Goal: Information Seeking & Learning: Learn about a topic

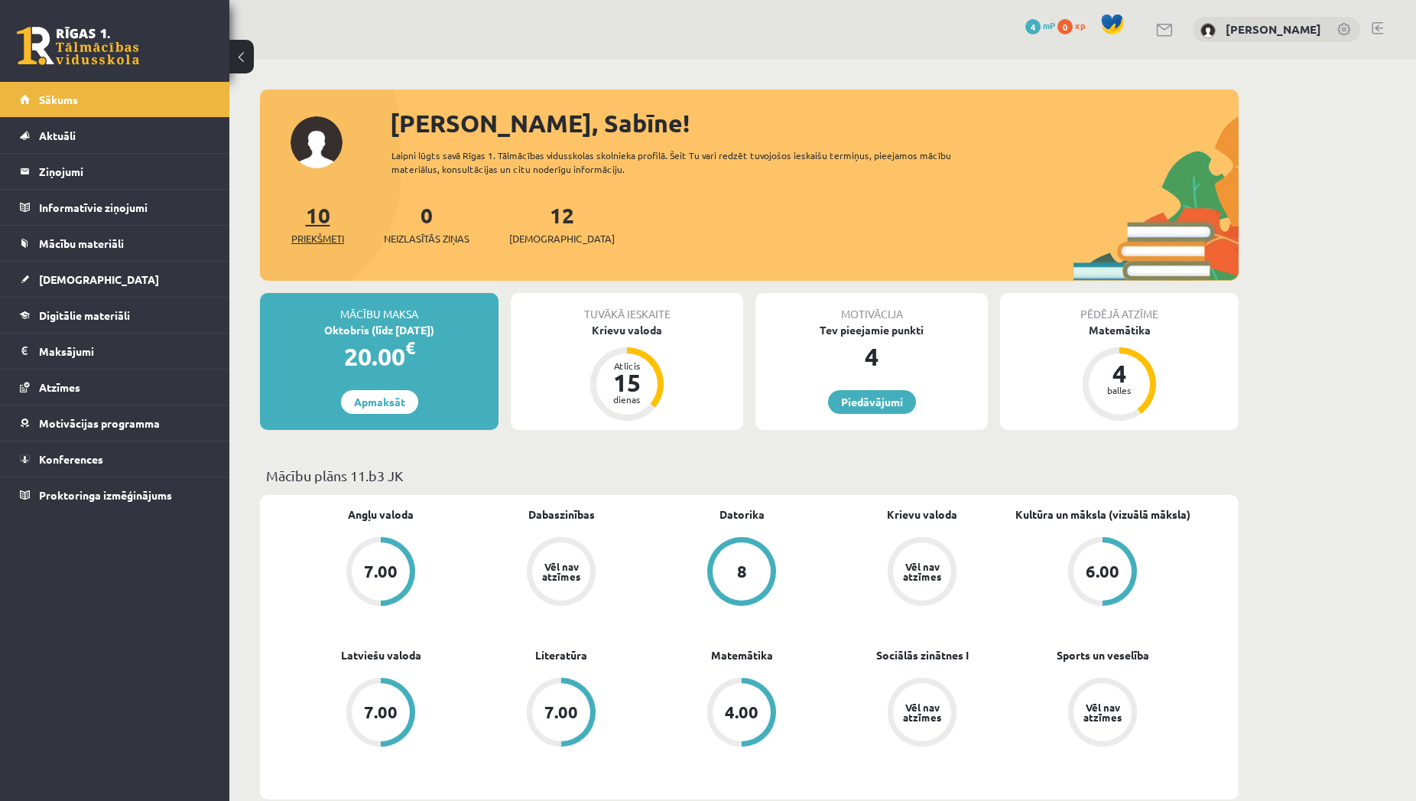
click at [332, 242] on span "Priekšmeti" at bounding box center [317, 238] width 53 height 15
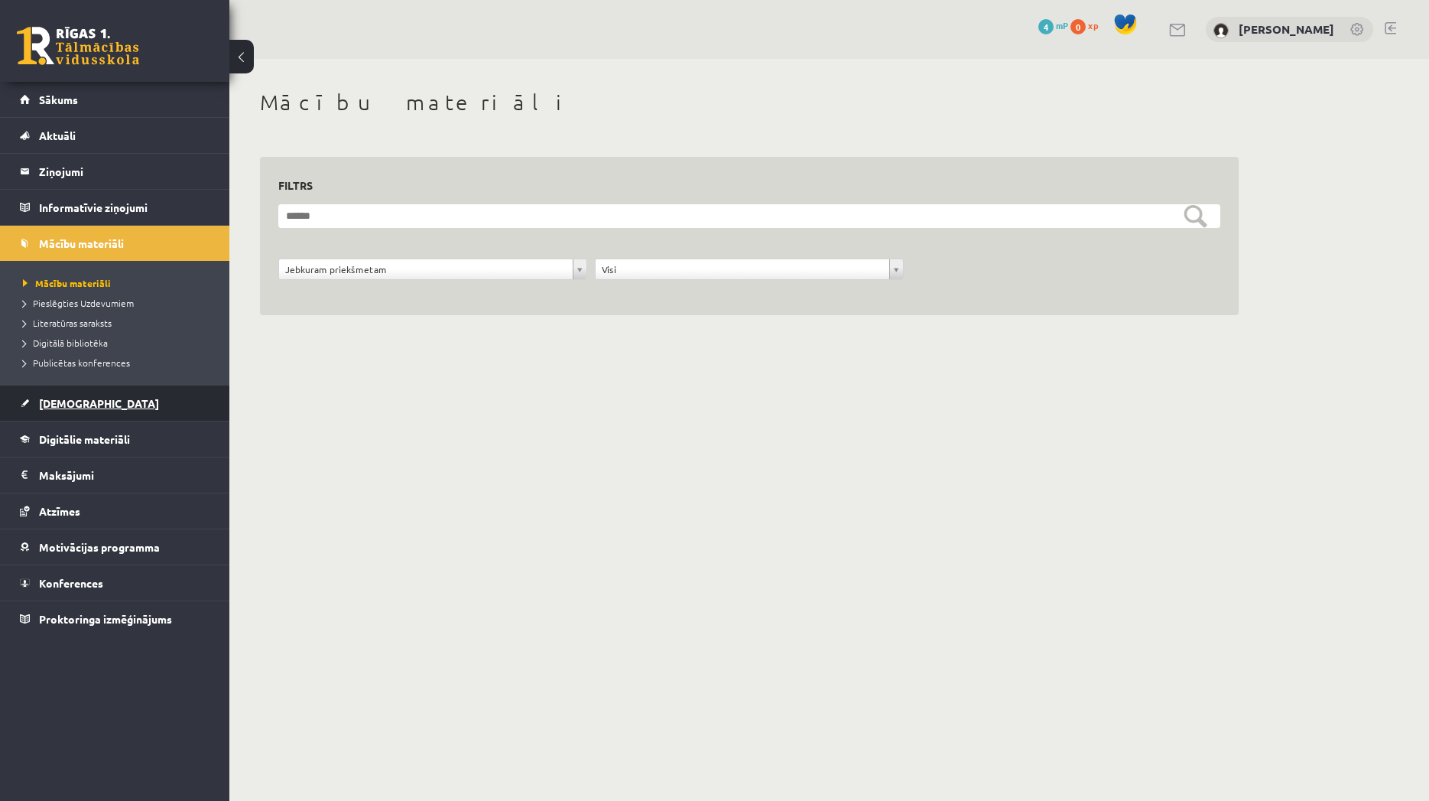
click at [85, 401] on span "[DEMOGRAPHIC_DATA]" at bounding box center [99, 403] width 120 height 14
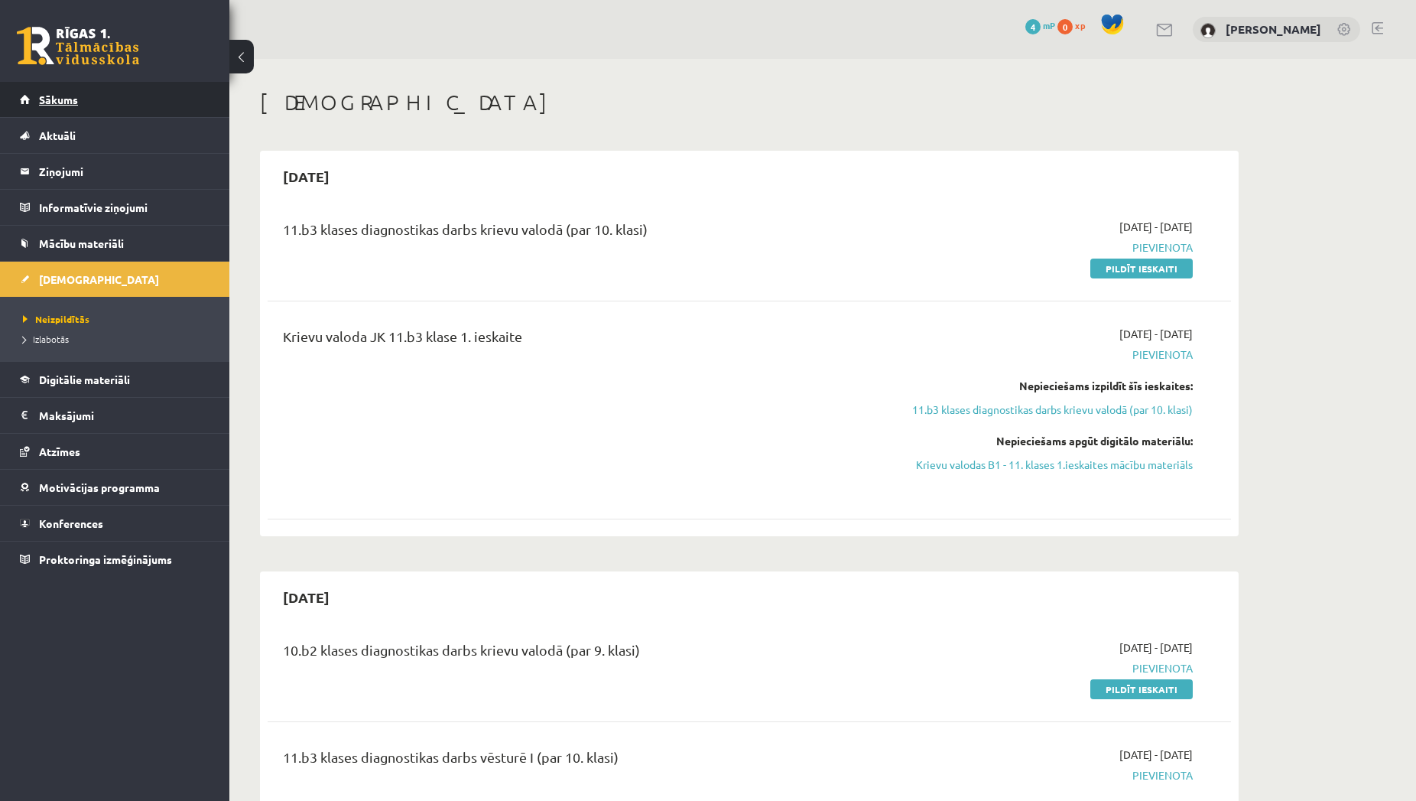
click at [151, 101] on link "Sākums" at bounding box center [115, 99] width 190 height 35
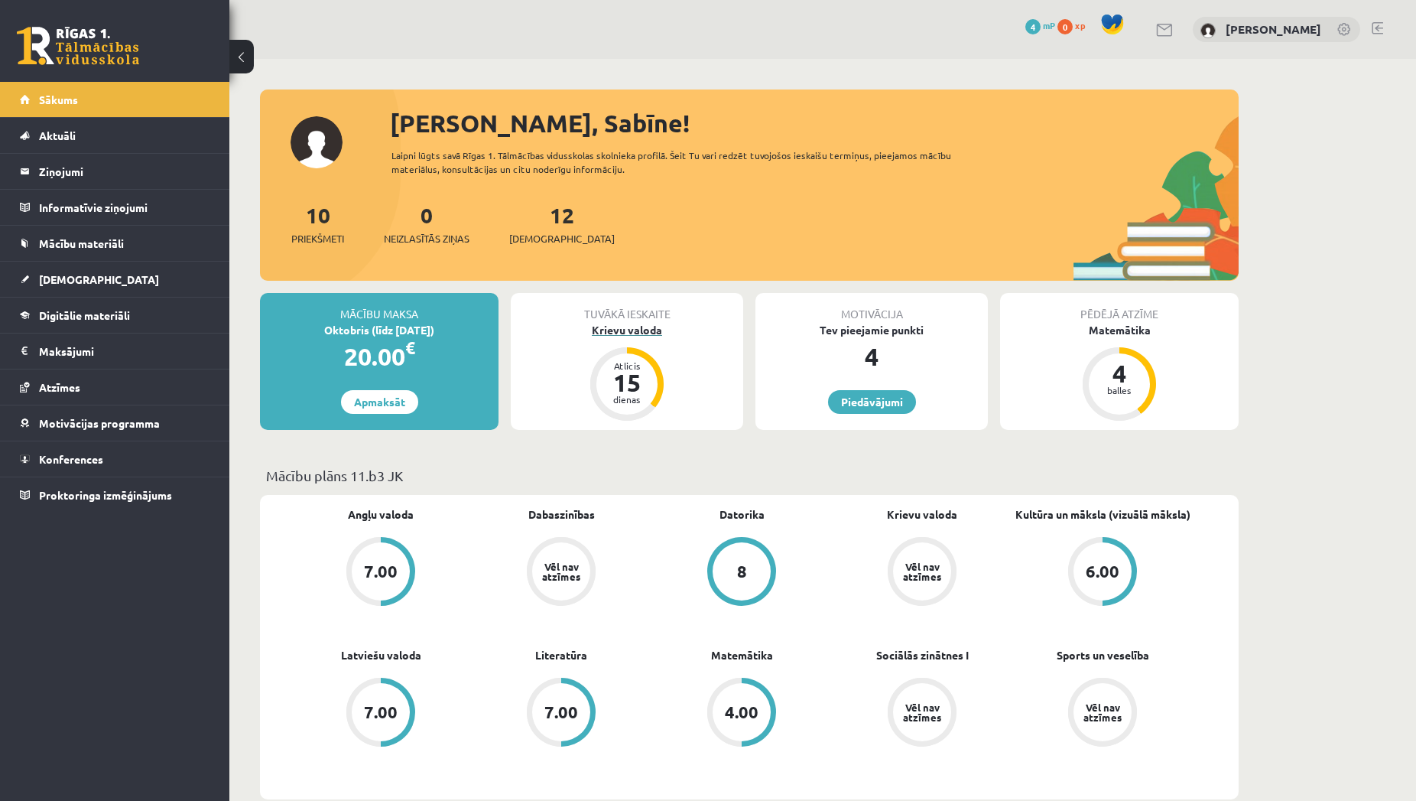
click at [655, 376] on div "Atlicis 15 dienas" at bounding box center [626, 383] width 61 height 61
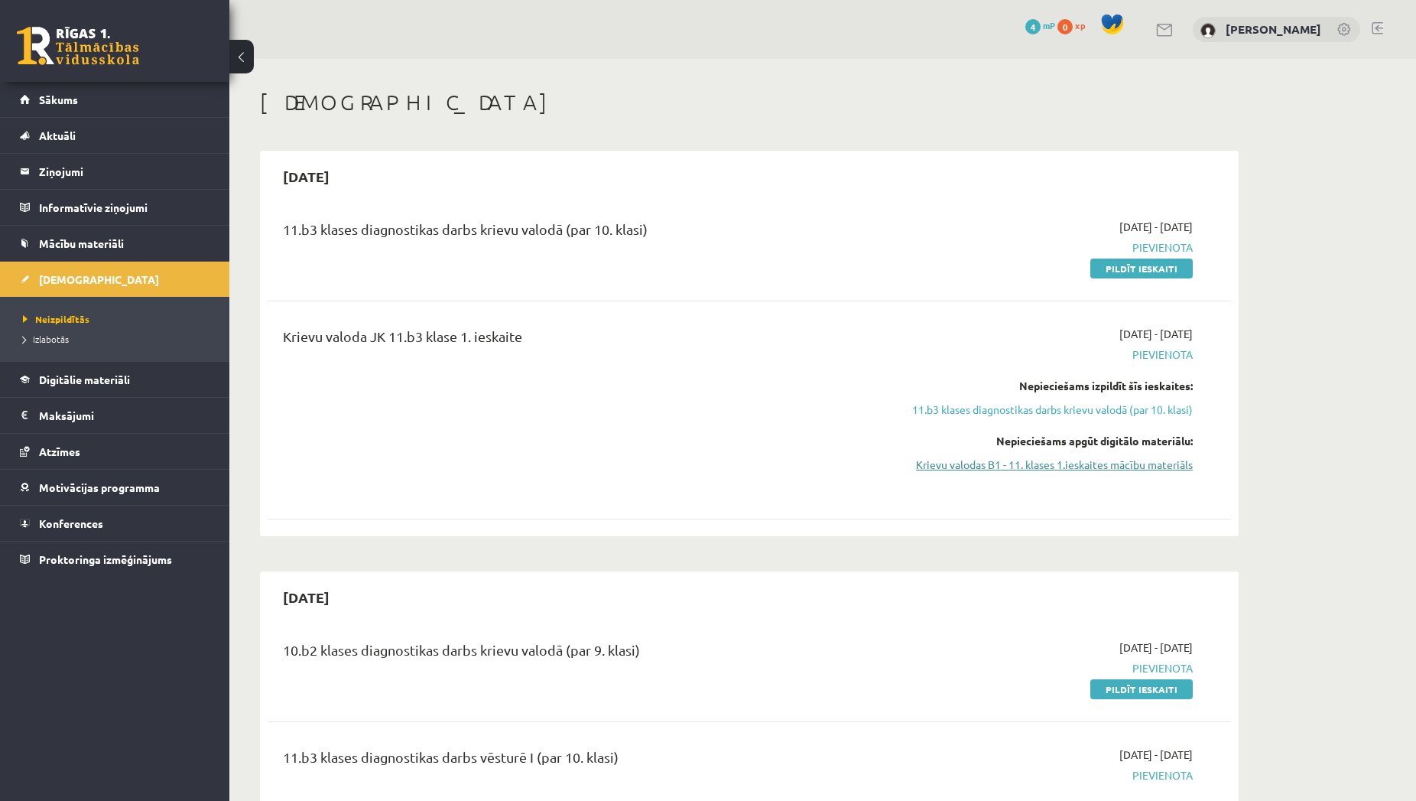
click at [983, 466] on link "Krievu valodas B1 - 11. klases 1.ieskaites mācību materiāls" at bounding box center [1049, 464] width 288 height 16
click at [1110, 273] on link "Pildīt ieskaiti" at bounding box center [1141, 268] width 102 height 20
click at [1093, 465] on link "Krievu valodas B1 - 11. klases 1.ieskaites mācību materiāls" at bounding box center [1049, 464] width 288 height 16
click at [1005, 469] on link "Krievu valodas B1 - 11. klases 1.ieskaites mācību materiāls" at bounding box center [1049, 464] width 288 height 16
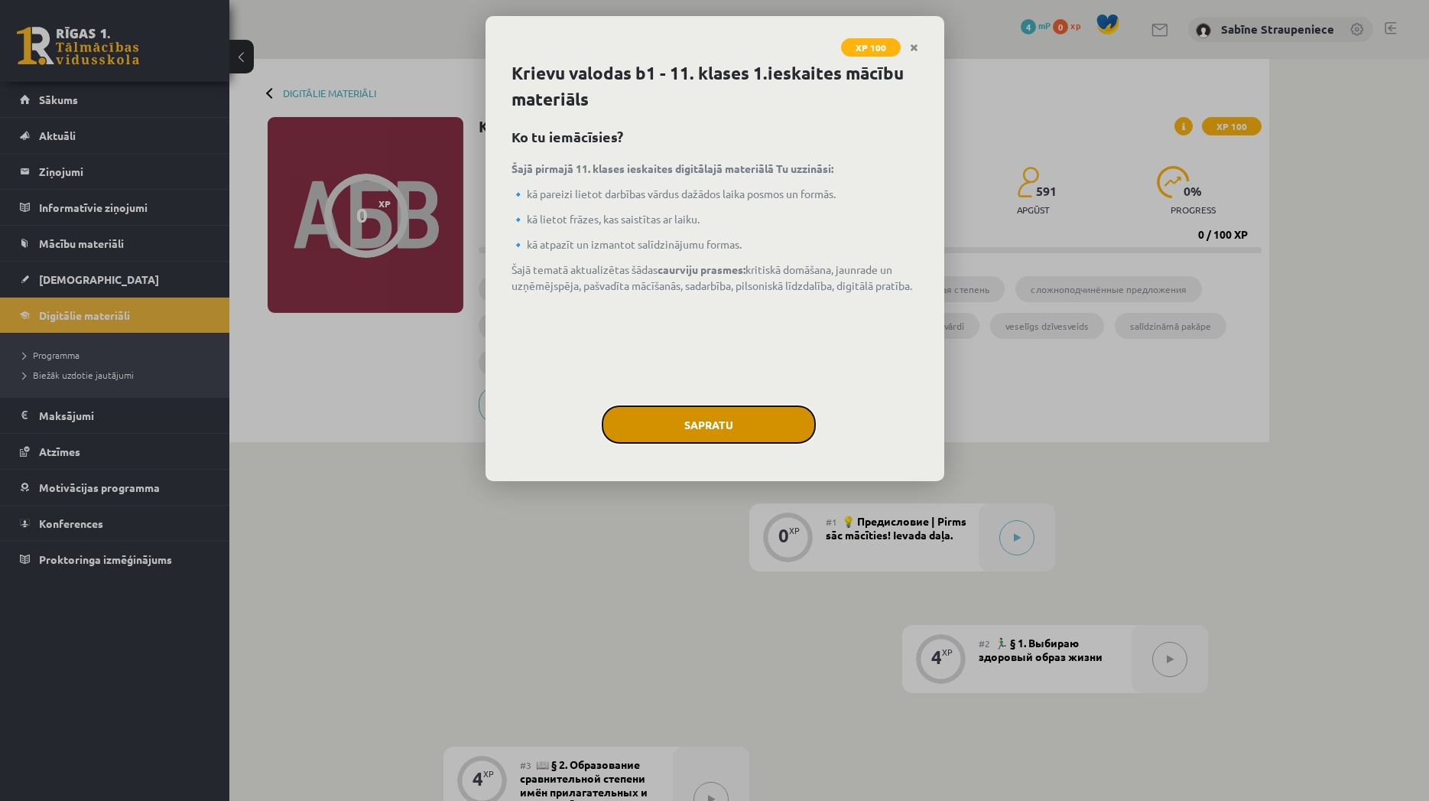
click at [742, 426] on button "Sapratu" at bounding box center [709, 424] width 214 height 38
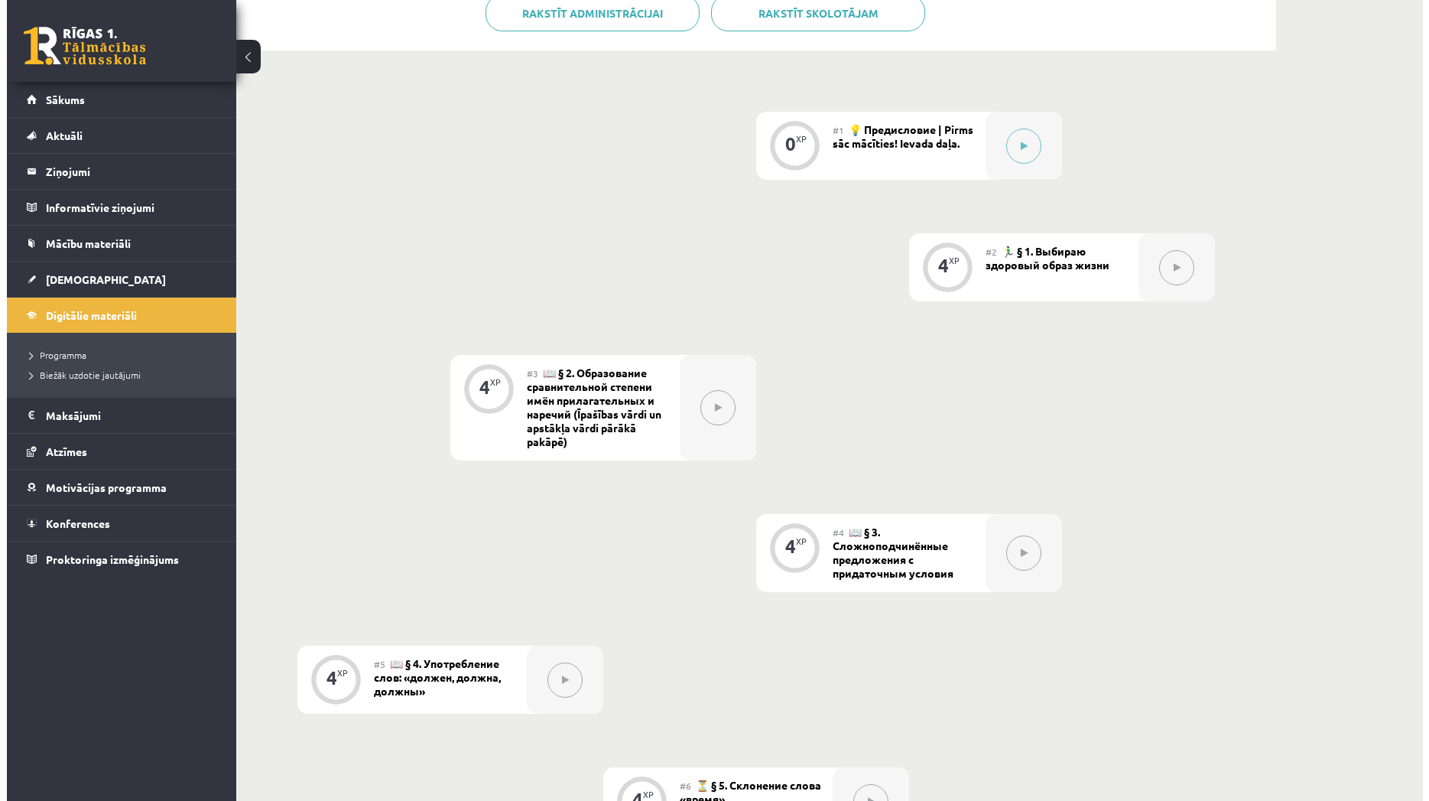
scroll to position [2, 0]
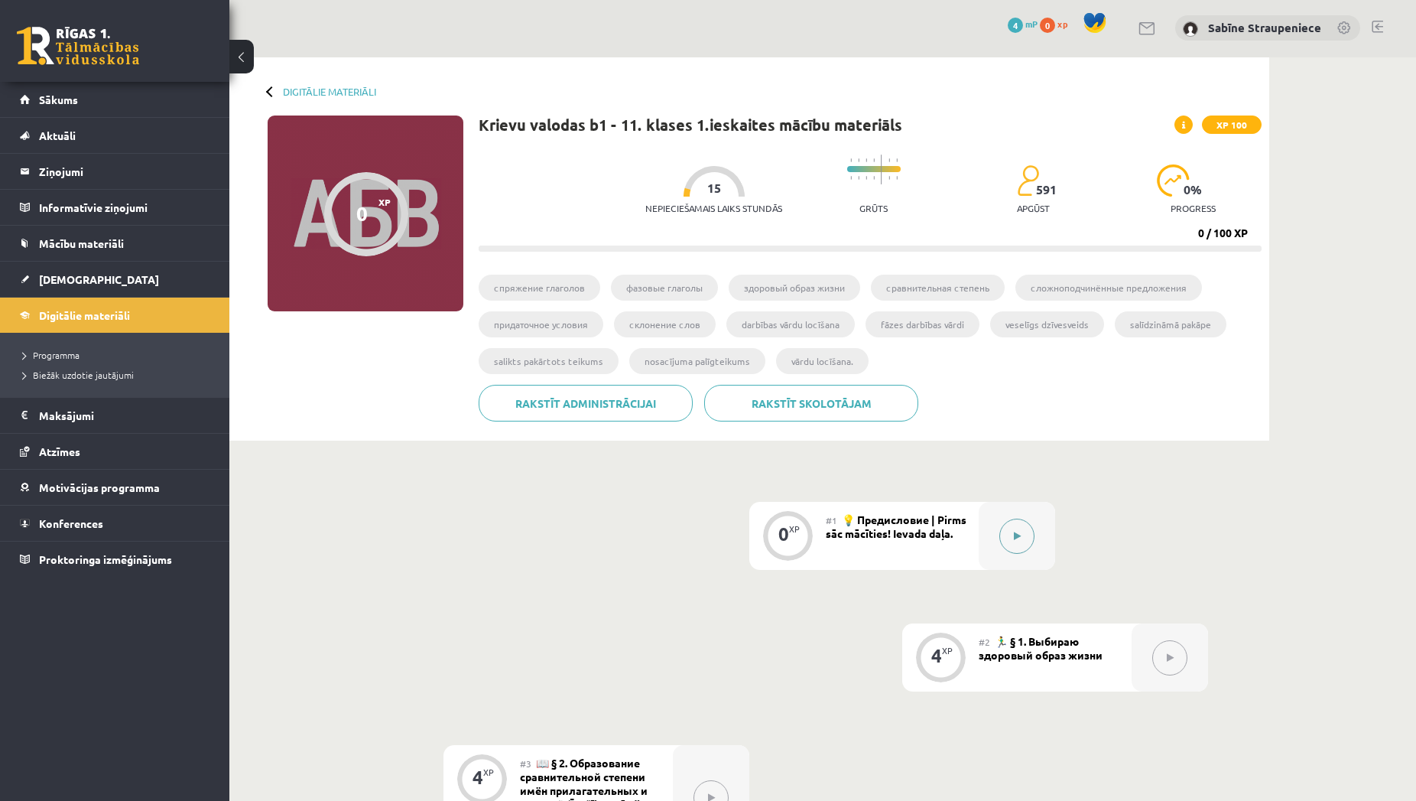
click at [1009, 534] on button at bounding box center [1016, 535] width 35 height 35
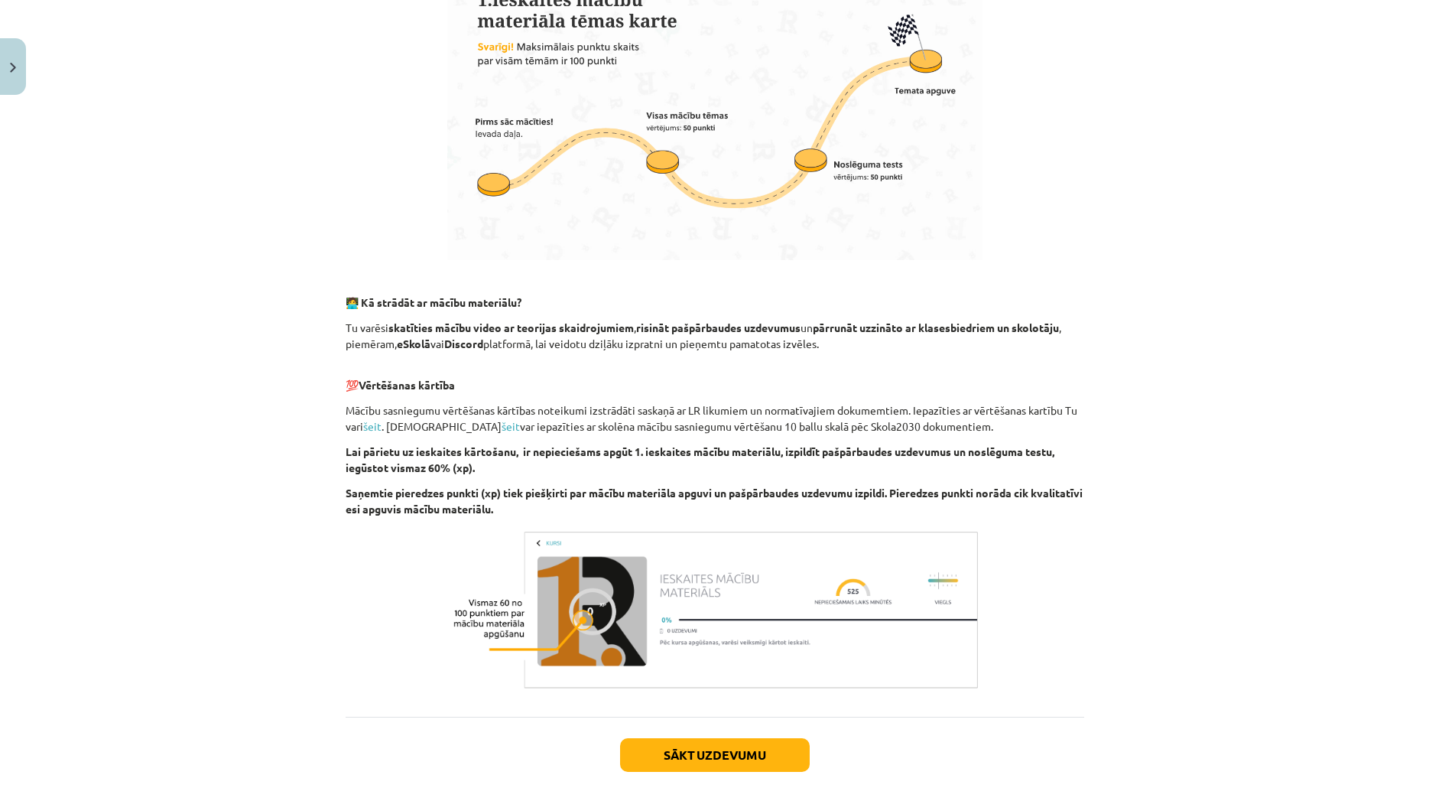
scroll to position [734, 0]
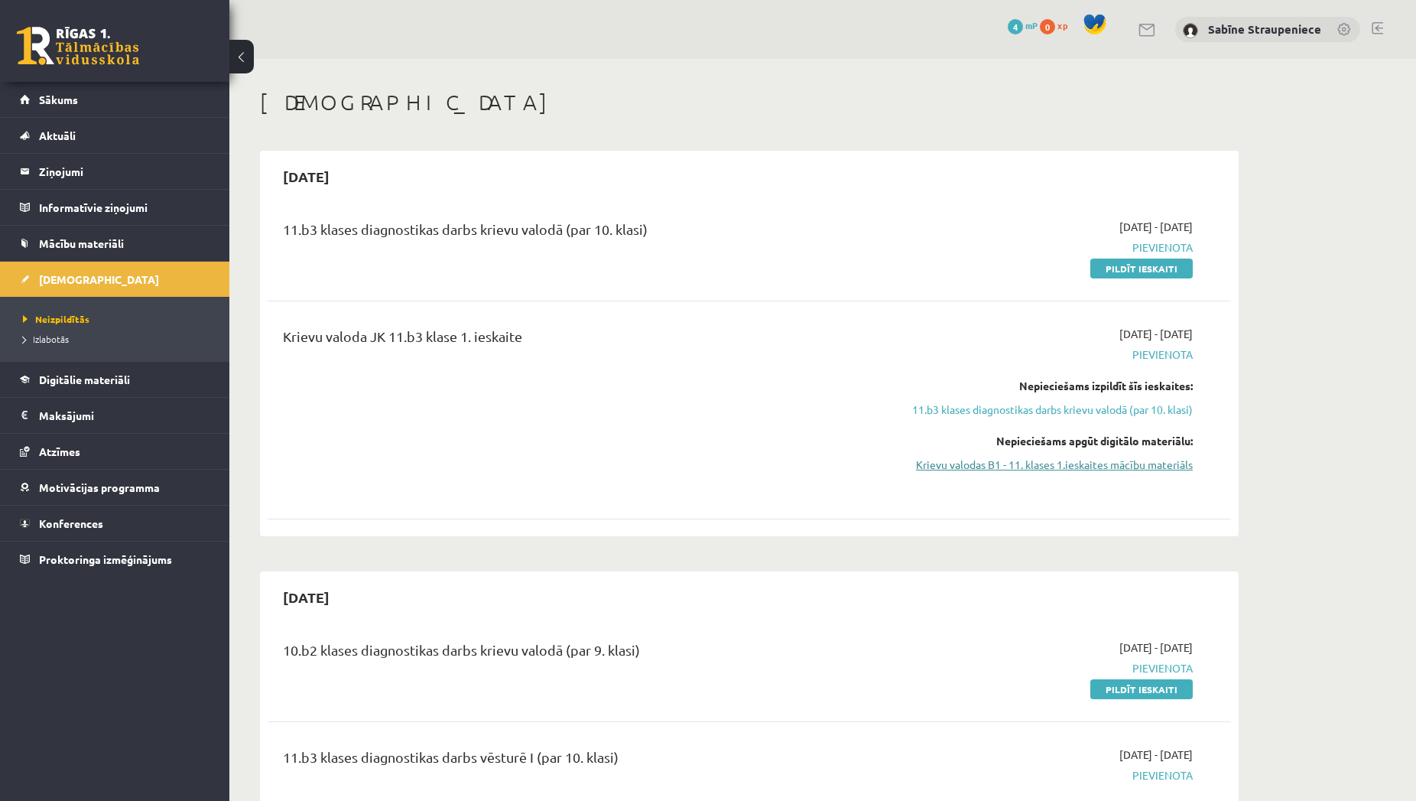
click at [1153, 470] on link "Krievu valodas B1 - 11. klases 1.ieskaites mācību materiāls" at bounding box center [1049, 464] width 288 height 16
click at [1025, 463] on link "Krievu valodas B1 - 11. klases 1.ieskaites mācību materiāls" at bounding box center [1049, 464] width 288 height 16
click at [947, 467] on link "Krievu valodas B1 - 11. klases 1.ieskaites mācību materiāls" at bounding box center [1049, 464] width 288 height 16
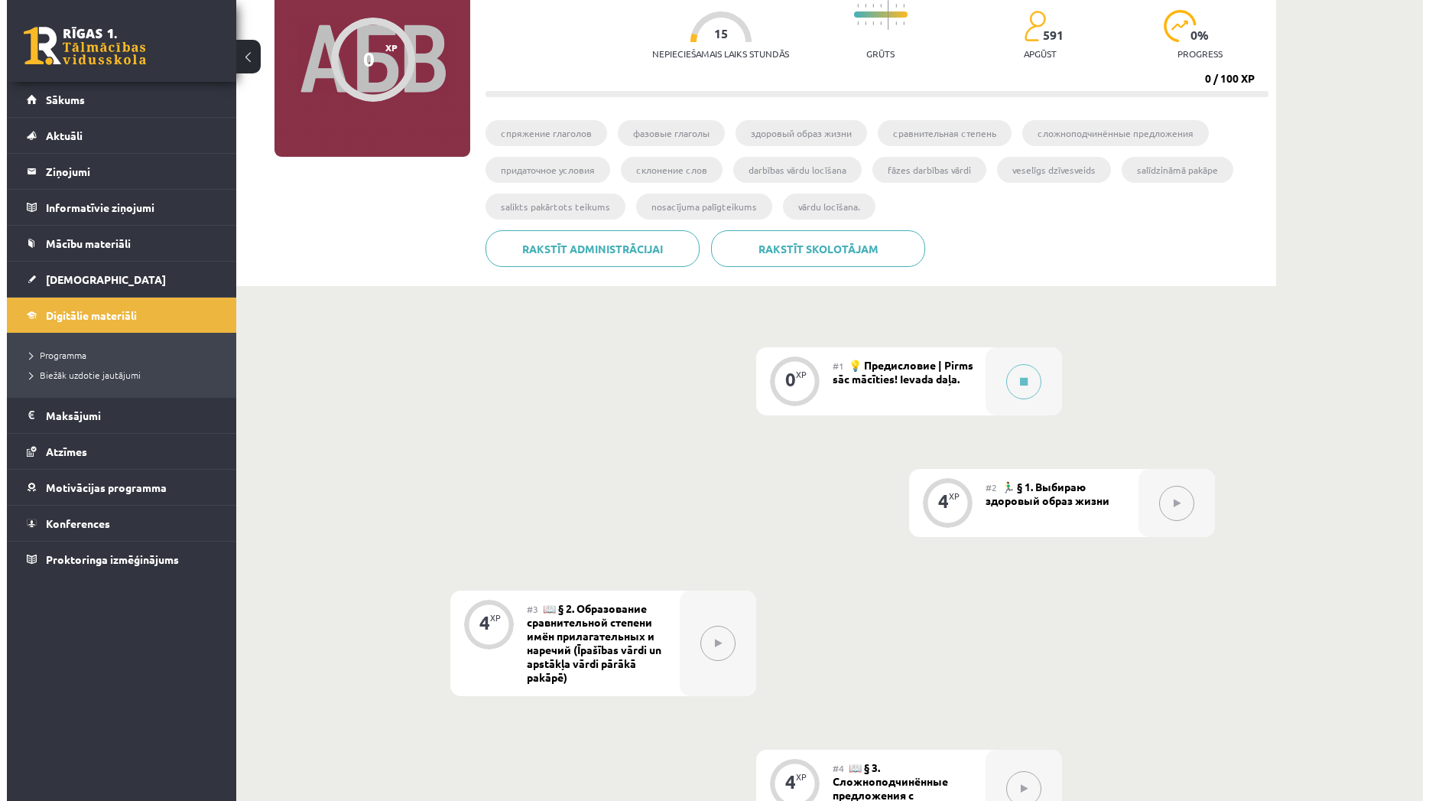
scroll to position [234, 0]
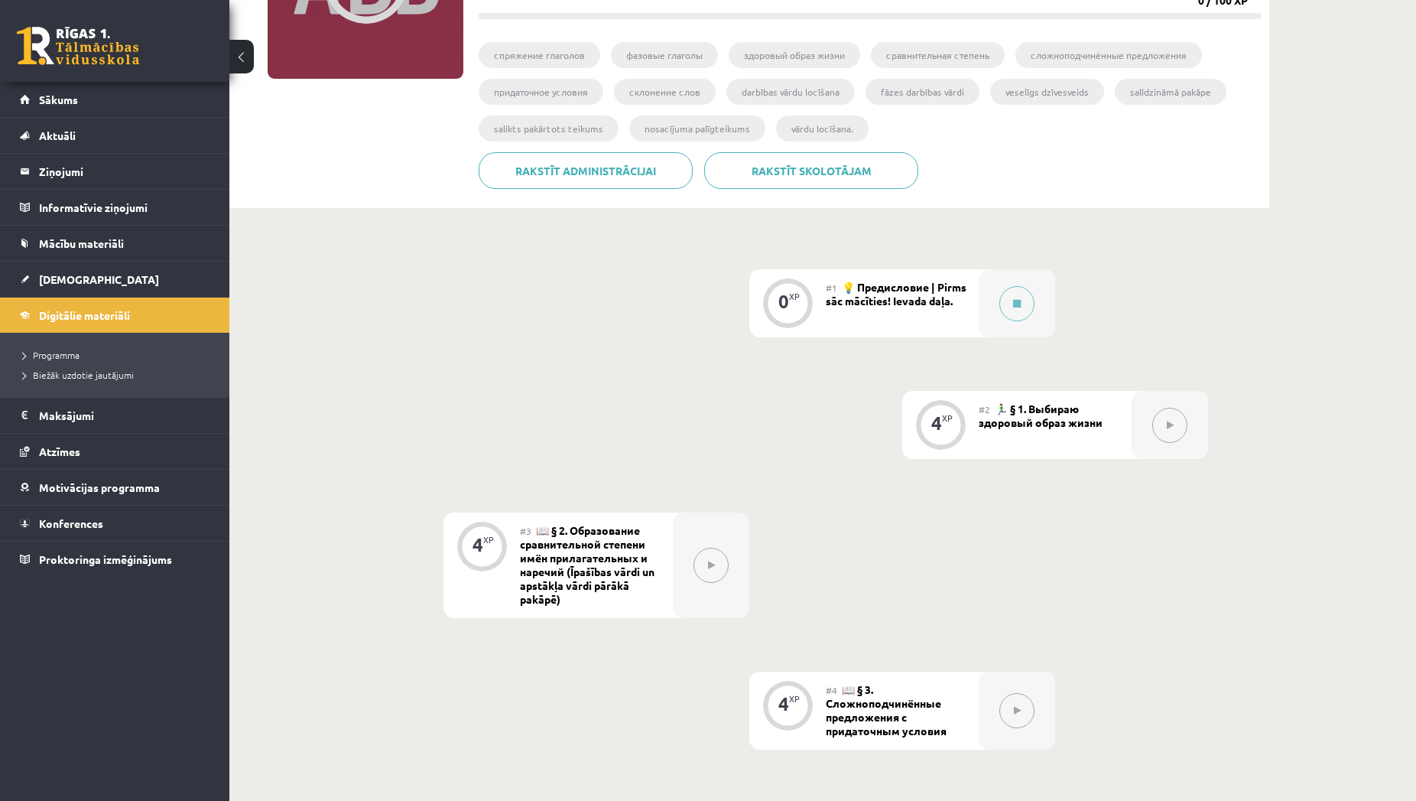
click at [978, 302] on div "#1 💡 Предисловие | Pirms sāc mācīties! Ievada daļa." at bounding box center [902, 303] width 153 height 68
click at [996, 300] on div at bounding box center [1017, 303] width 76 height 68
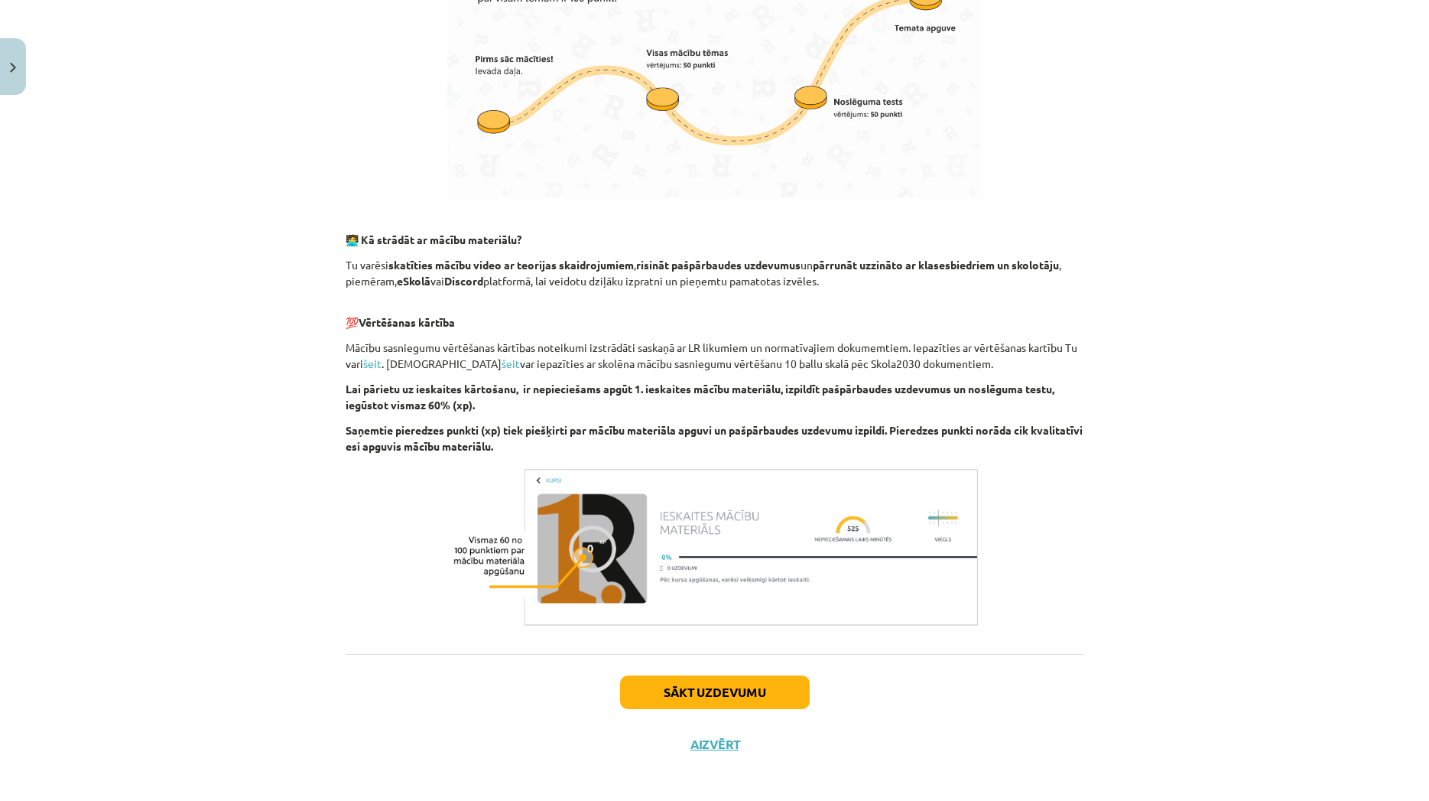
scroll to position [760, 0]
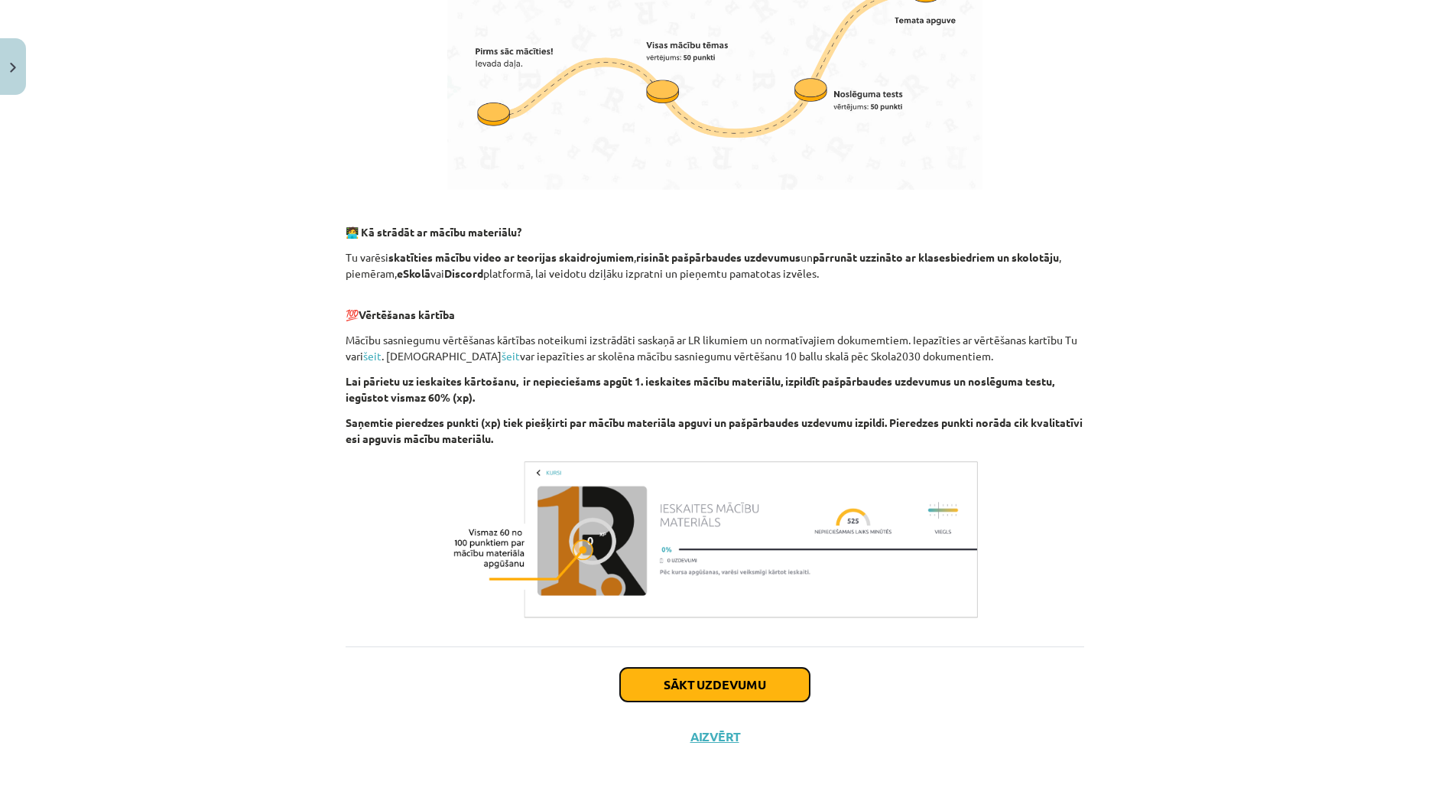
click at [671, 684] on button "Sākt uzdevumu" at bounding box center [715, 685] width 190 height 34
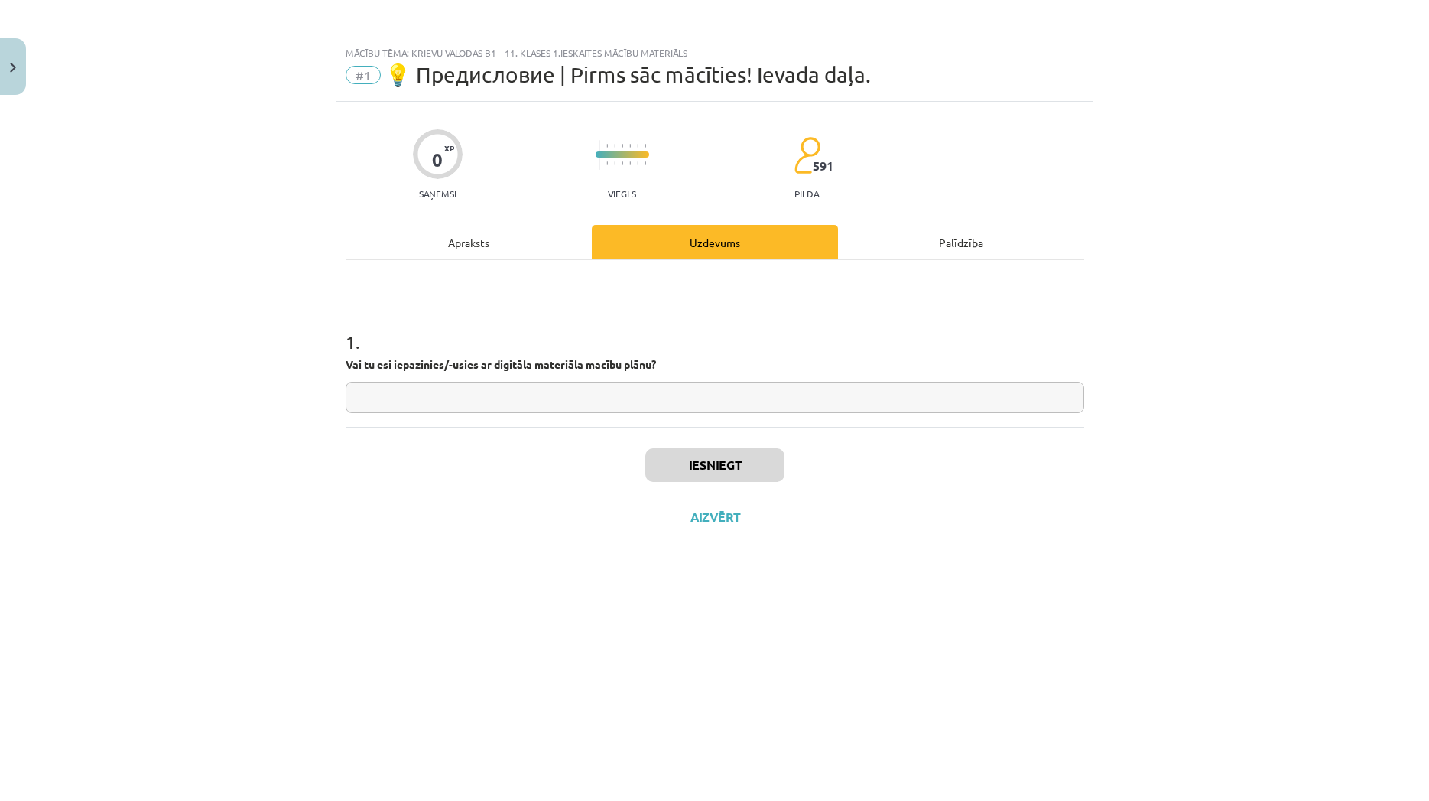
click at [488, 391] on input "text" at bounding box center [715, 397] width 739 height 31
type input "**"
click at [684, 460] on button "Iesniegt" at bounding box center [714, 465] width 139 height 34
click at [758, 525] on button "Nākamā nodarbība" at bounding box center [715, 526] width 150 height 35
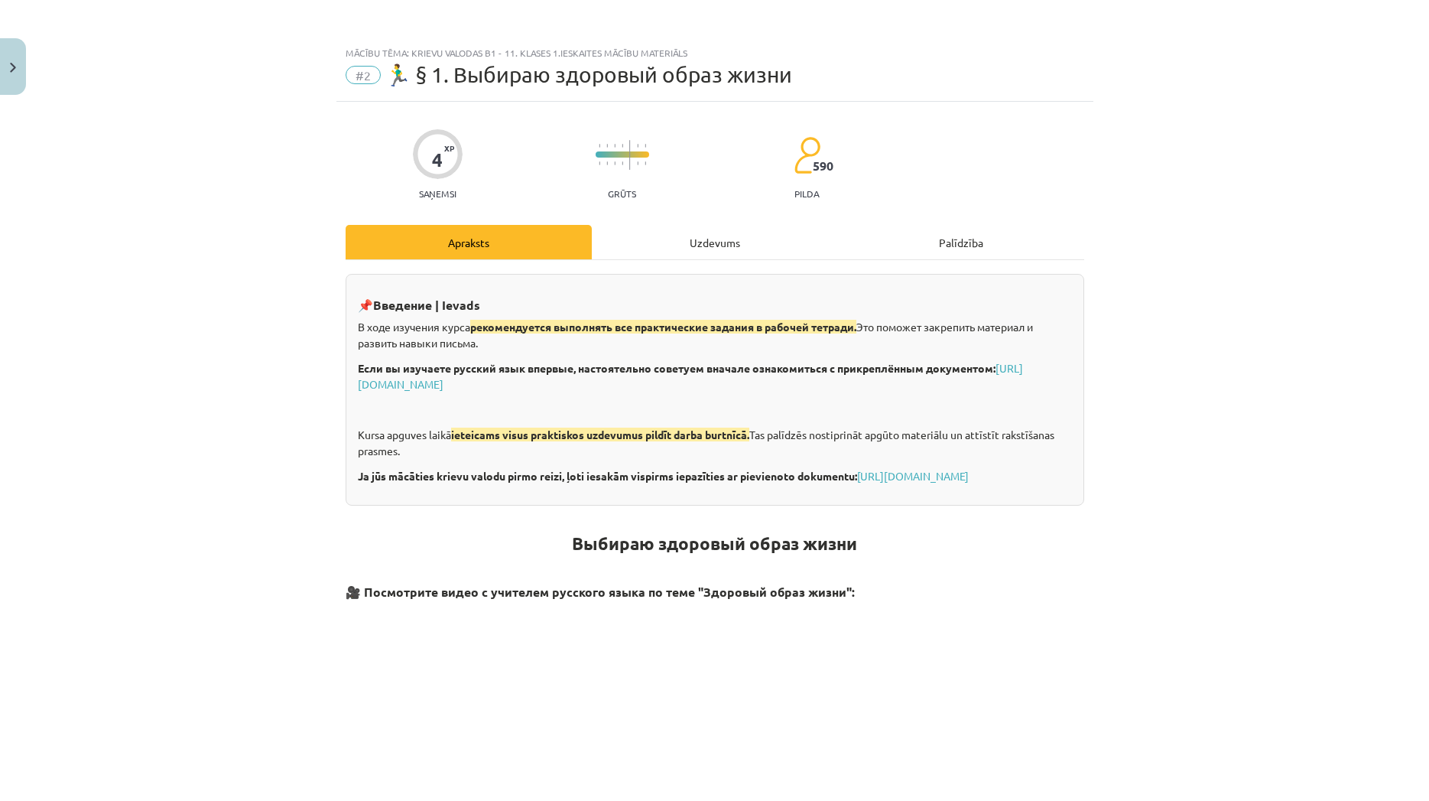
scroll to position [73, 0]
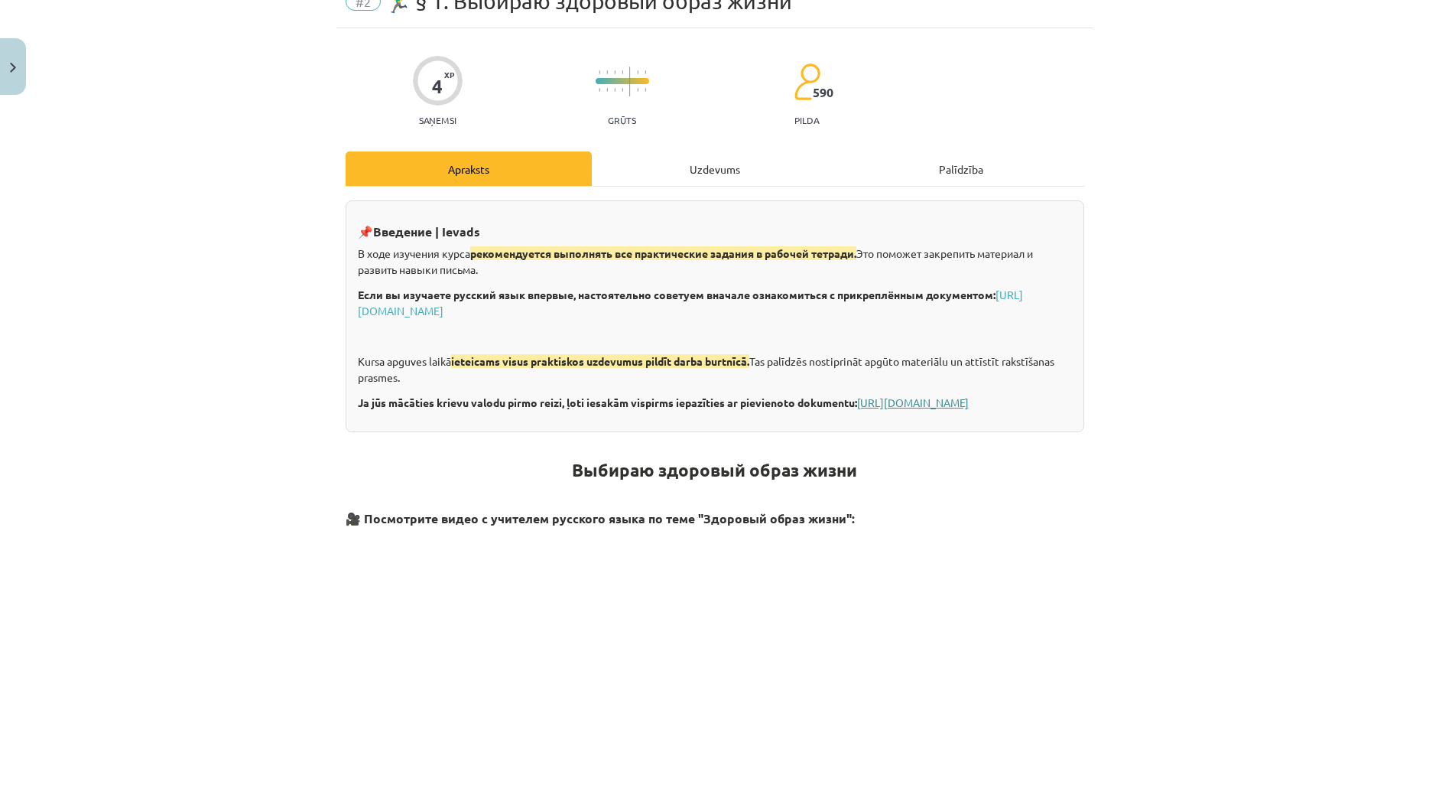
click at [888, 404] on link "[URL][DOMAIN_NAME]" at bounding box center [913, 402] width 112 height 14
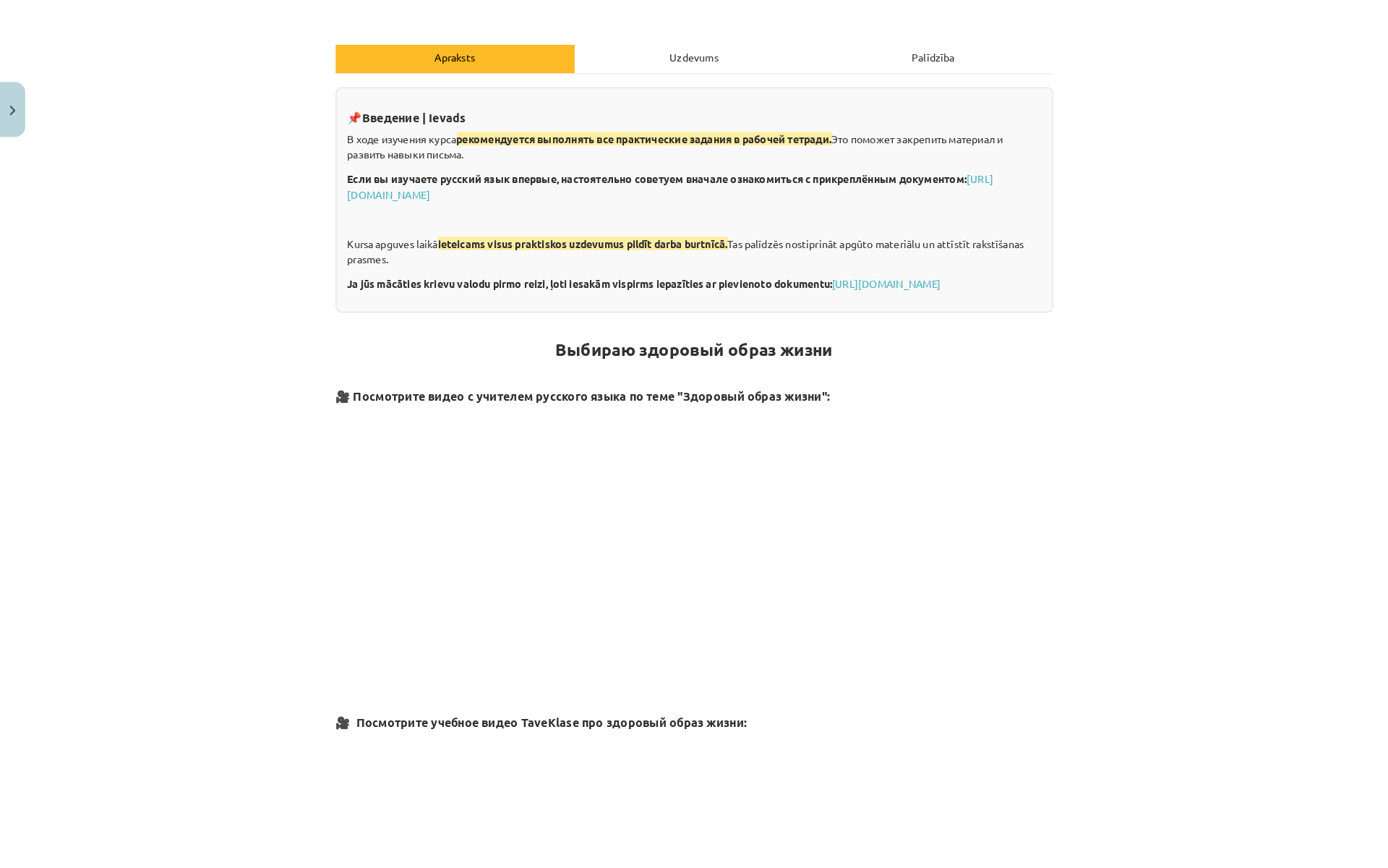
scroll to position [219, 0]
